Goal: Navigation & Orientation: Find specific page/section

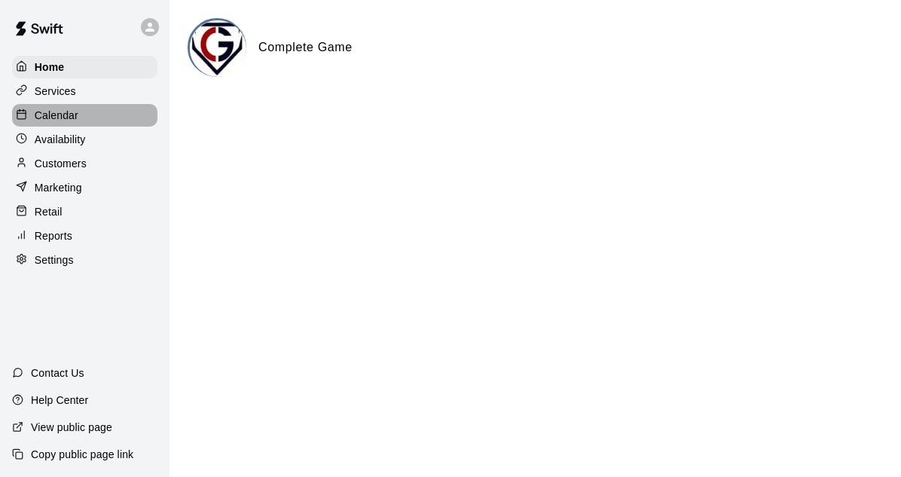
click at [44, 115] on p "Calendar" at bounding box center [57, 115] width 44 height 15
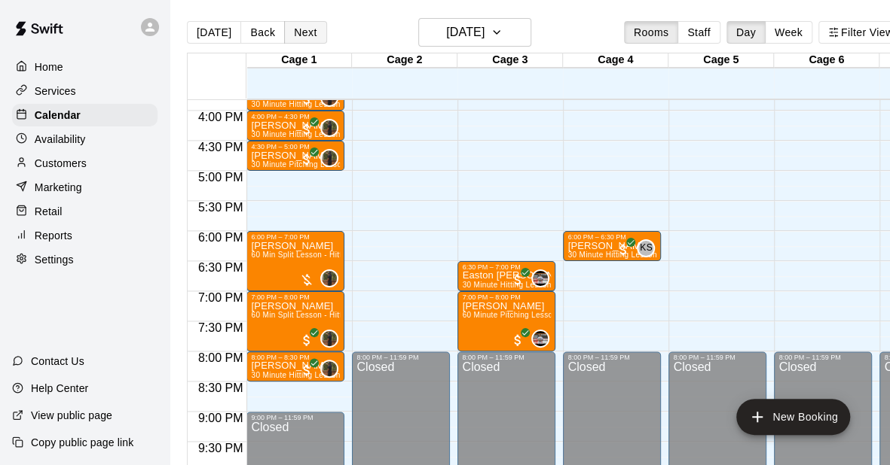
click at [307, 34] on button "Next" at bounding box center [305, 32] width 42 height 23
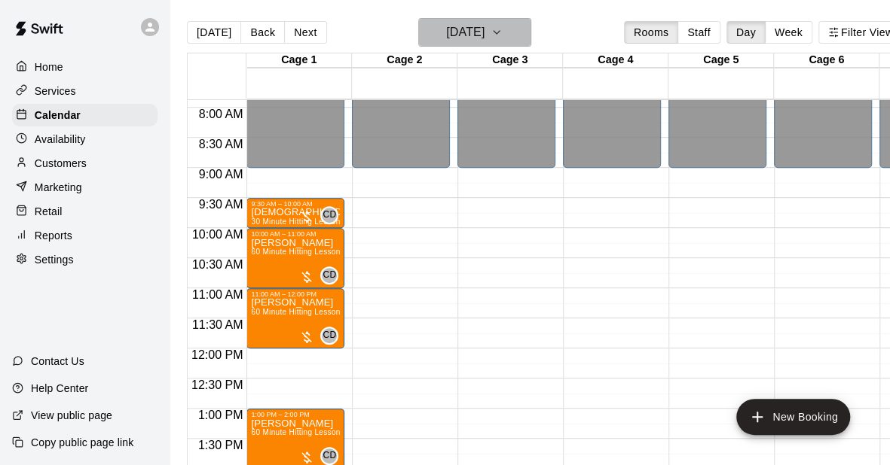
click at [471, 21] on button "[DATE]" at bounding box center [474, 32] width 113 height 29
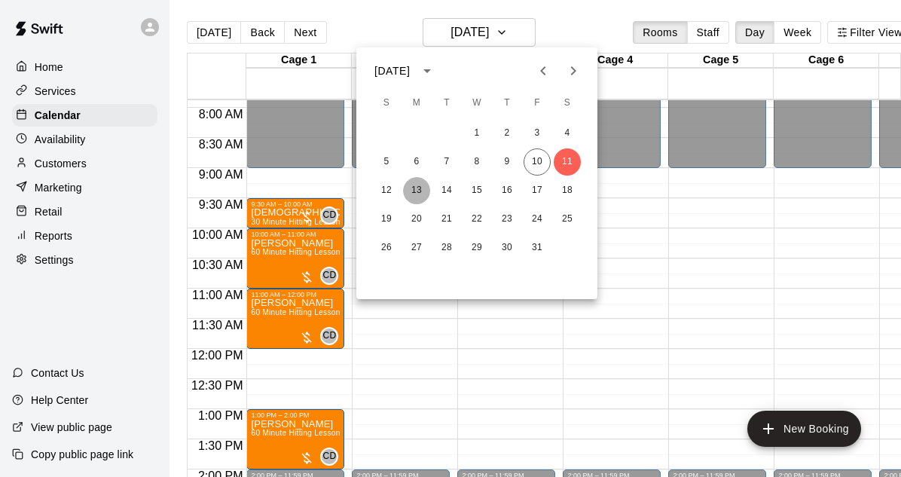
click at [414, 189] on button "13" at bounding box center [416, 190] width 27 height 27
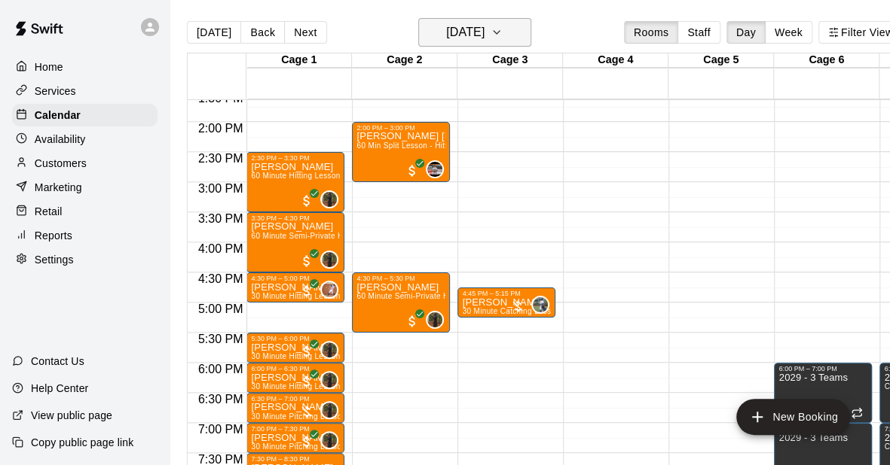
click at [484, 26] on h6 "[DATE]" at bounding box center [465, 32] width 38 height 21
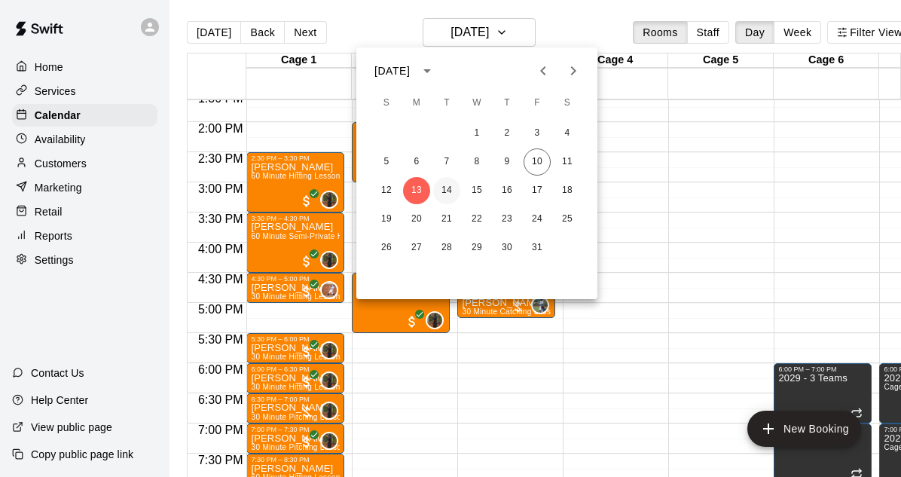
click at [445, 198] on button "14" at bounding box center [446, 190] width 27 height 27
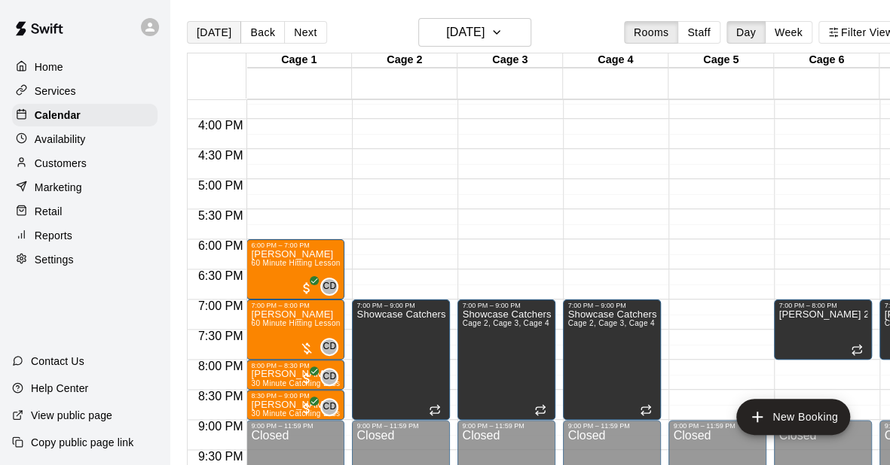
click at [208, 38] on button "[DATE]" at bounding box center [214, 32] width 54 height 23
